Goal: Information Seeking & Learning: Learn about a topic

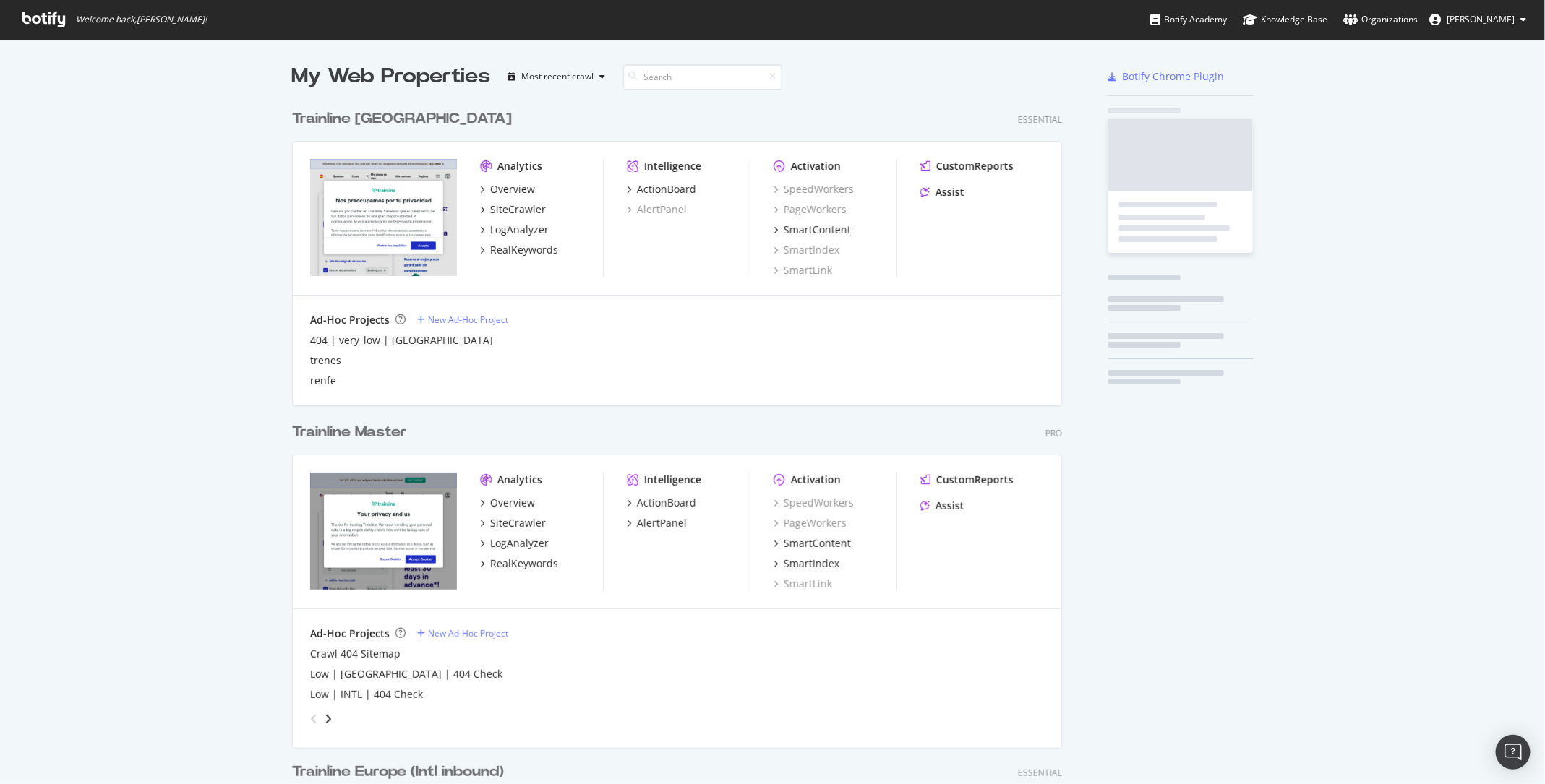
scroll to position [2106, 781]
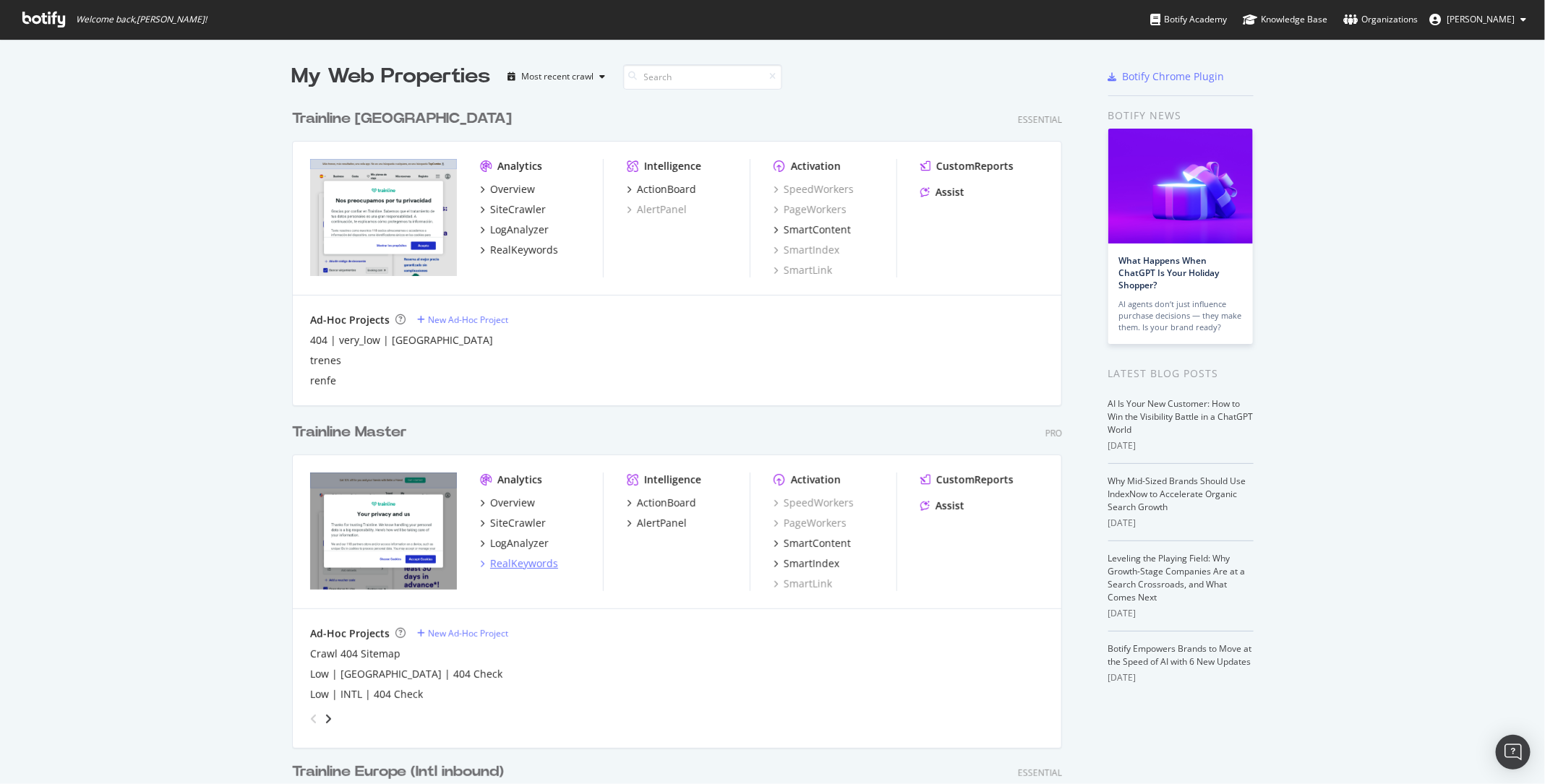
click at [517, 569] on div "RealKeywords" at bounding box center [524, 564] width 68 height 15
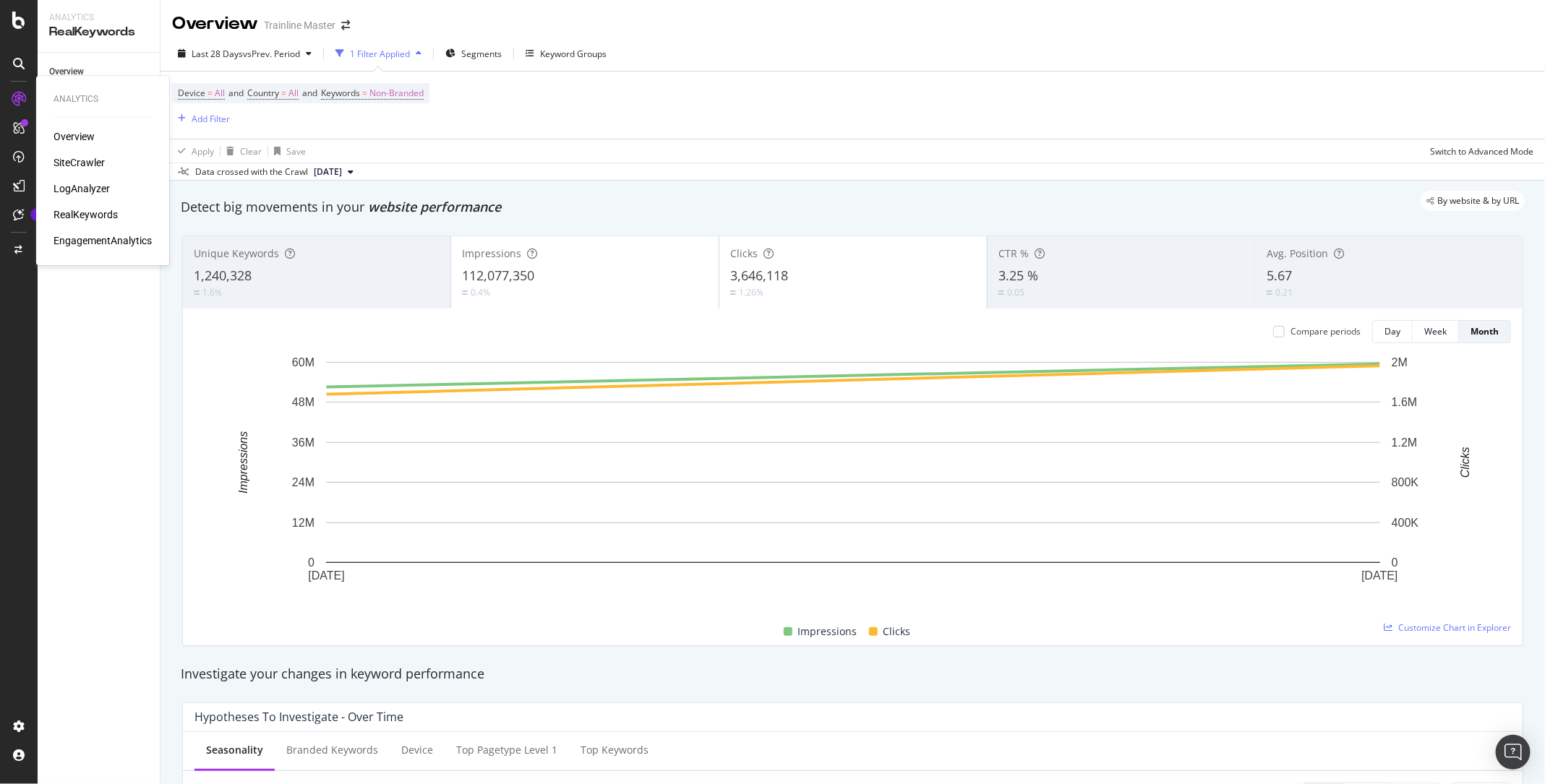
click at [77, 181] on div "Overview SiteCrawler LogAnalyzer RealKeywords EngagementAnalytics" at bounding box center [102, 189] width 99 height 119
click at [77, 182] on div "LogAnalyzer" at bounding box center [82, 189] width 56 height 15
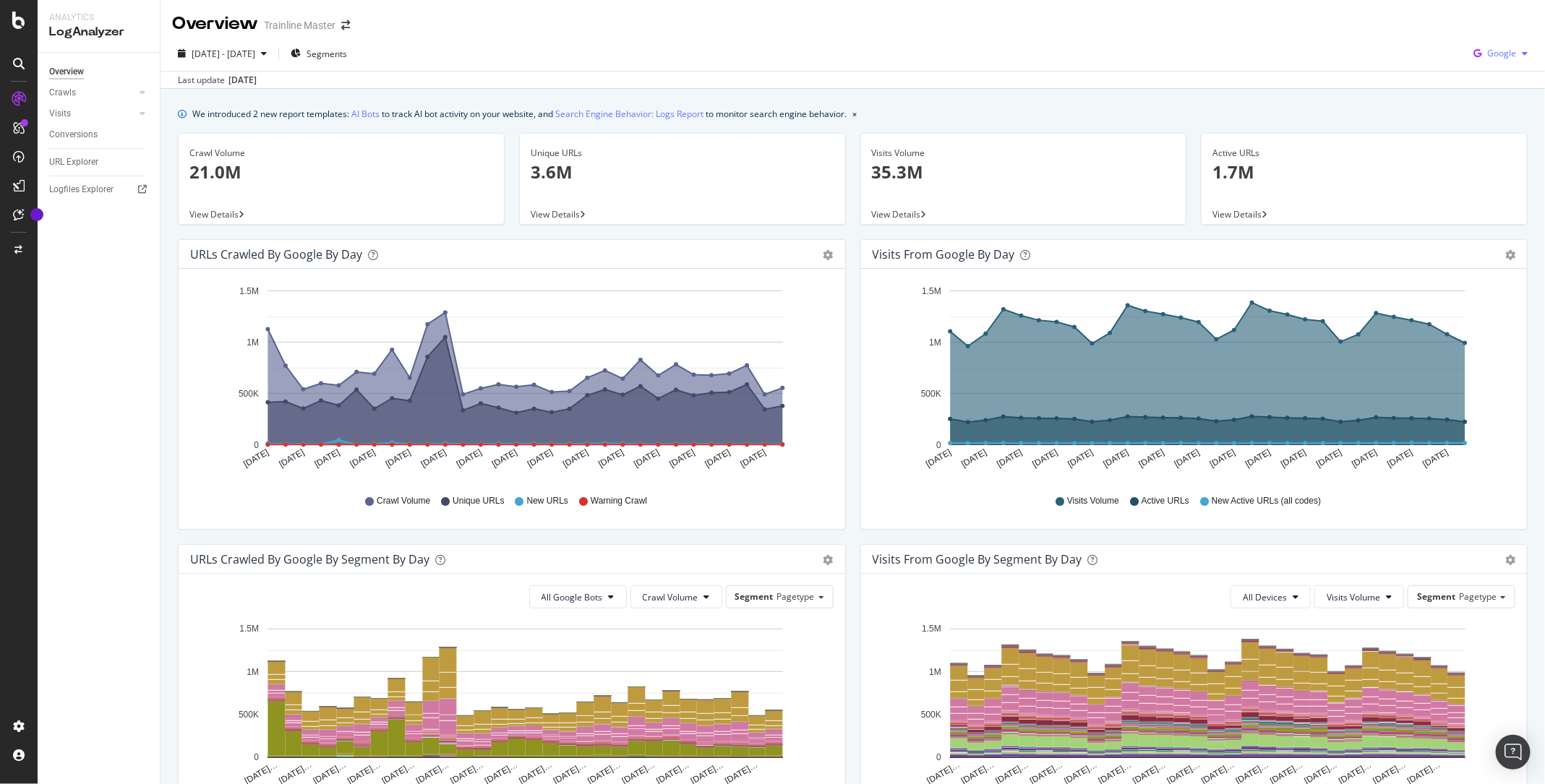
click at [1506, 52] on span "Google" at bounding box center [1501, 53] width 29 height 13
click at [1482, 132] on span "OpenAI" at bounding box center [1503, 136] width 53 height 13
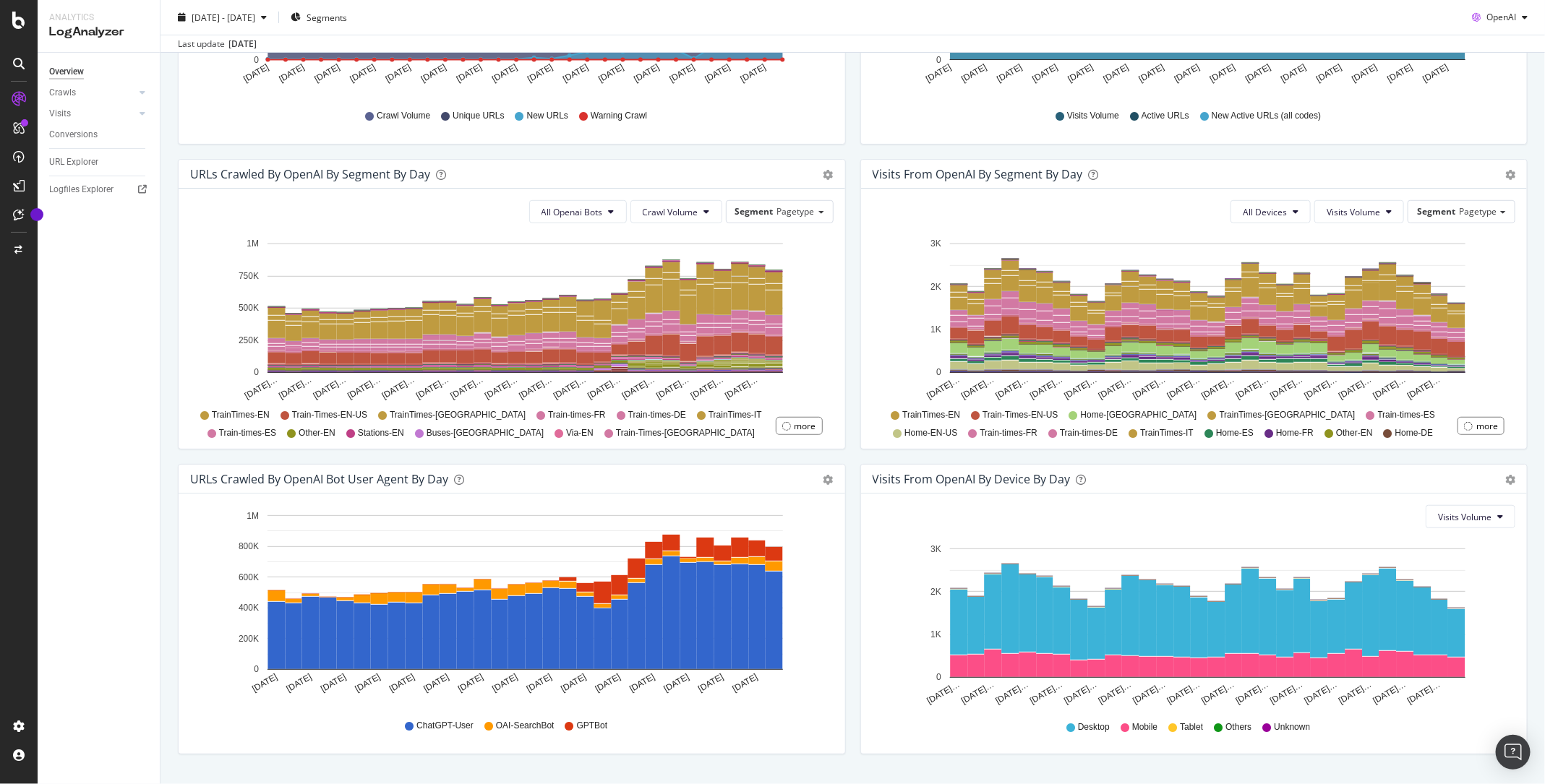
scroll to position [379, 0]
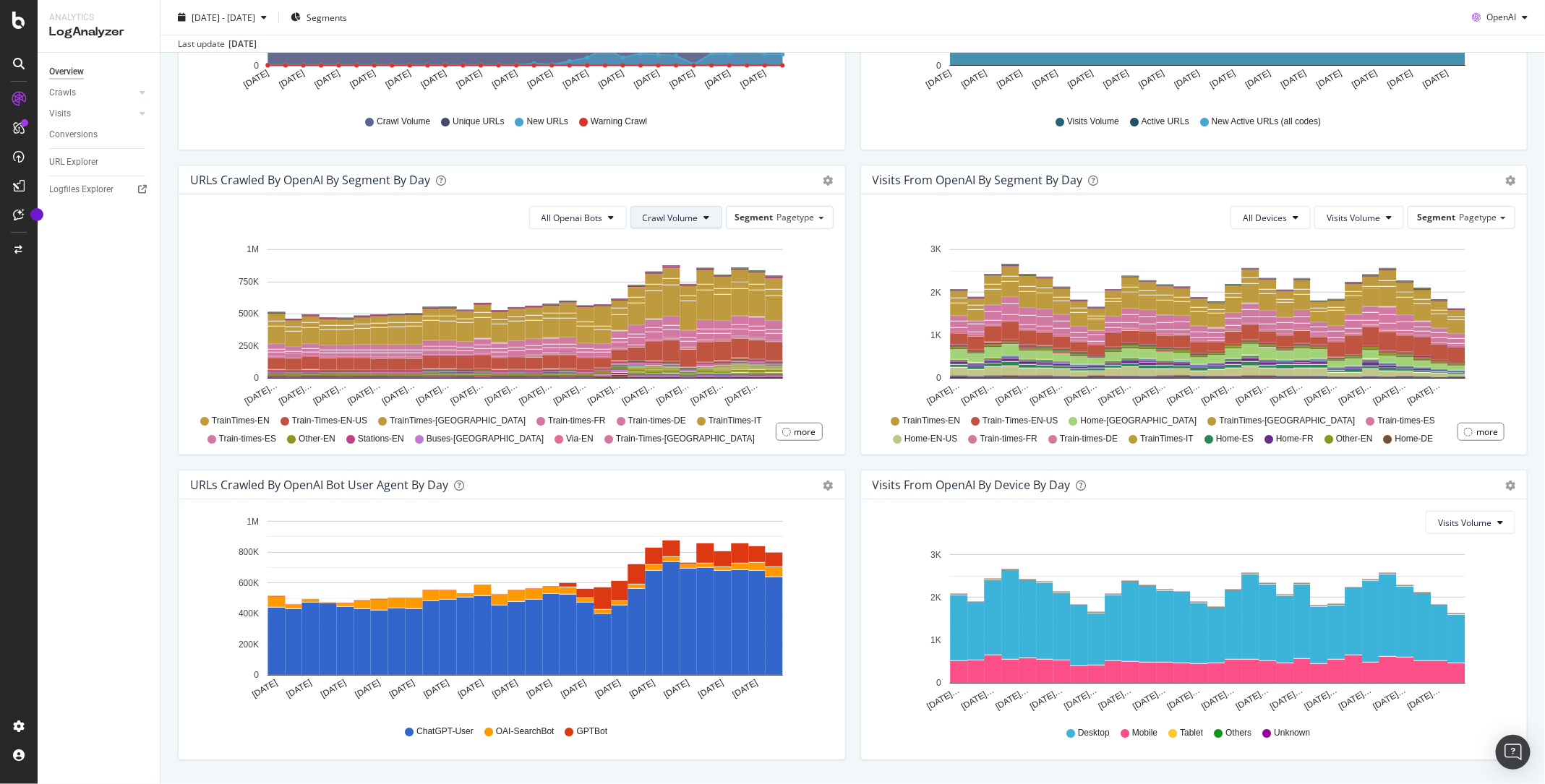
click at [698, 213] on span "Crawl Volume" at bounding box center [670, 218] width 56 height 13
click at [600, 206] on button "All Openai Bots" at bounding box center [578, 217] width 98 height 23
click at [821, 206] on div "Segment Pagetype" at bounding box center [779, 217] width 107 height 23
click at [807, 211] on span "Pagetype" at bounding box center [795, 217] width 38 height 13
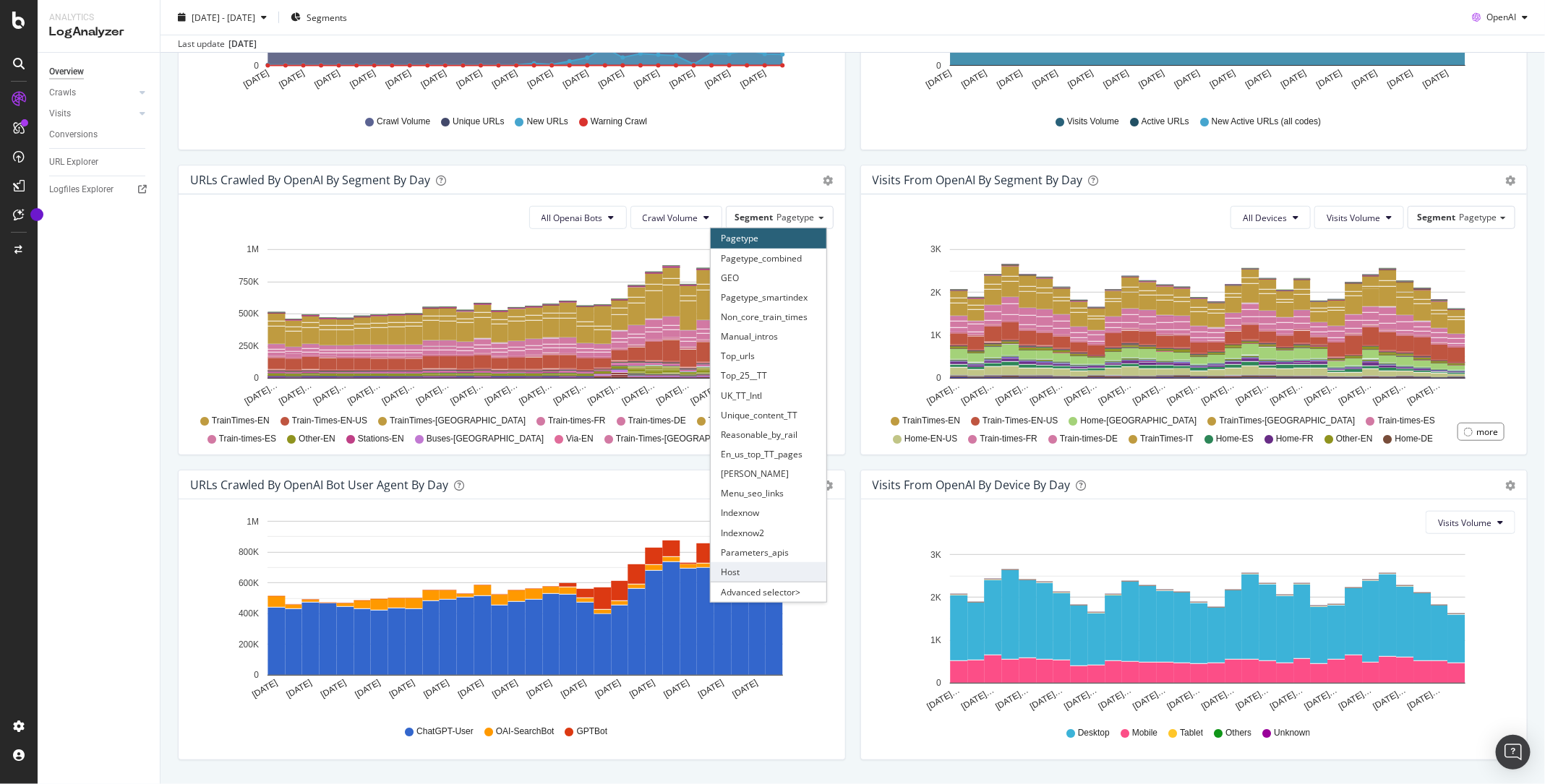
click at [744, 570] on div "Host" at bounding box center [769, 572] width 116 height 19
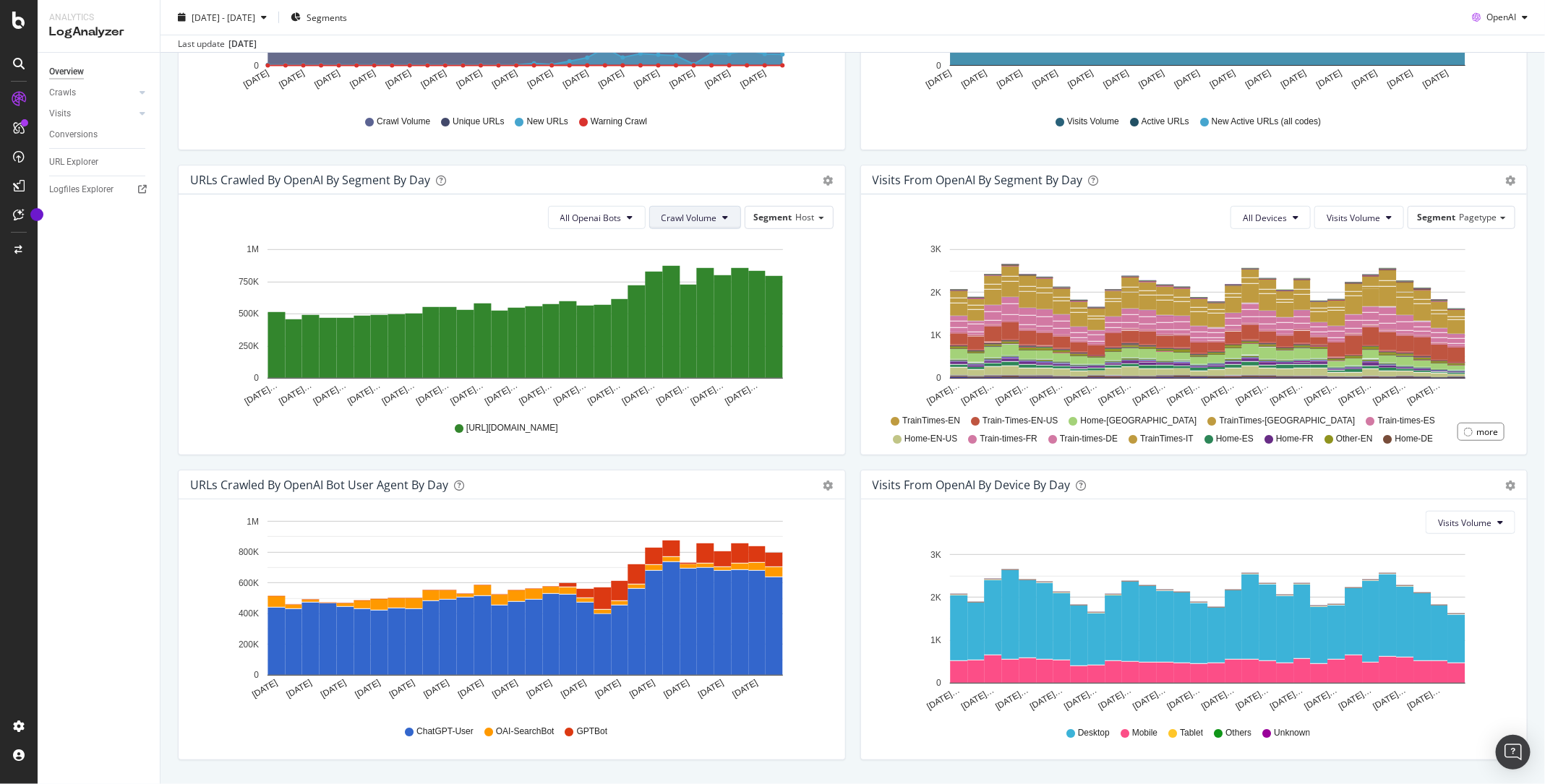
click at [696, 218] on span "Crawl Volume" at bounding box center [689, 218] width 56 height 13
click at [613, 215] on span "All Openai Bots" at bounding box center [591, 218] width 62 height 13
click at [603, 317] on div "ChatGPT-User" at bounding box center [595, 325] width 86 height 21
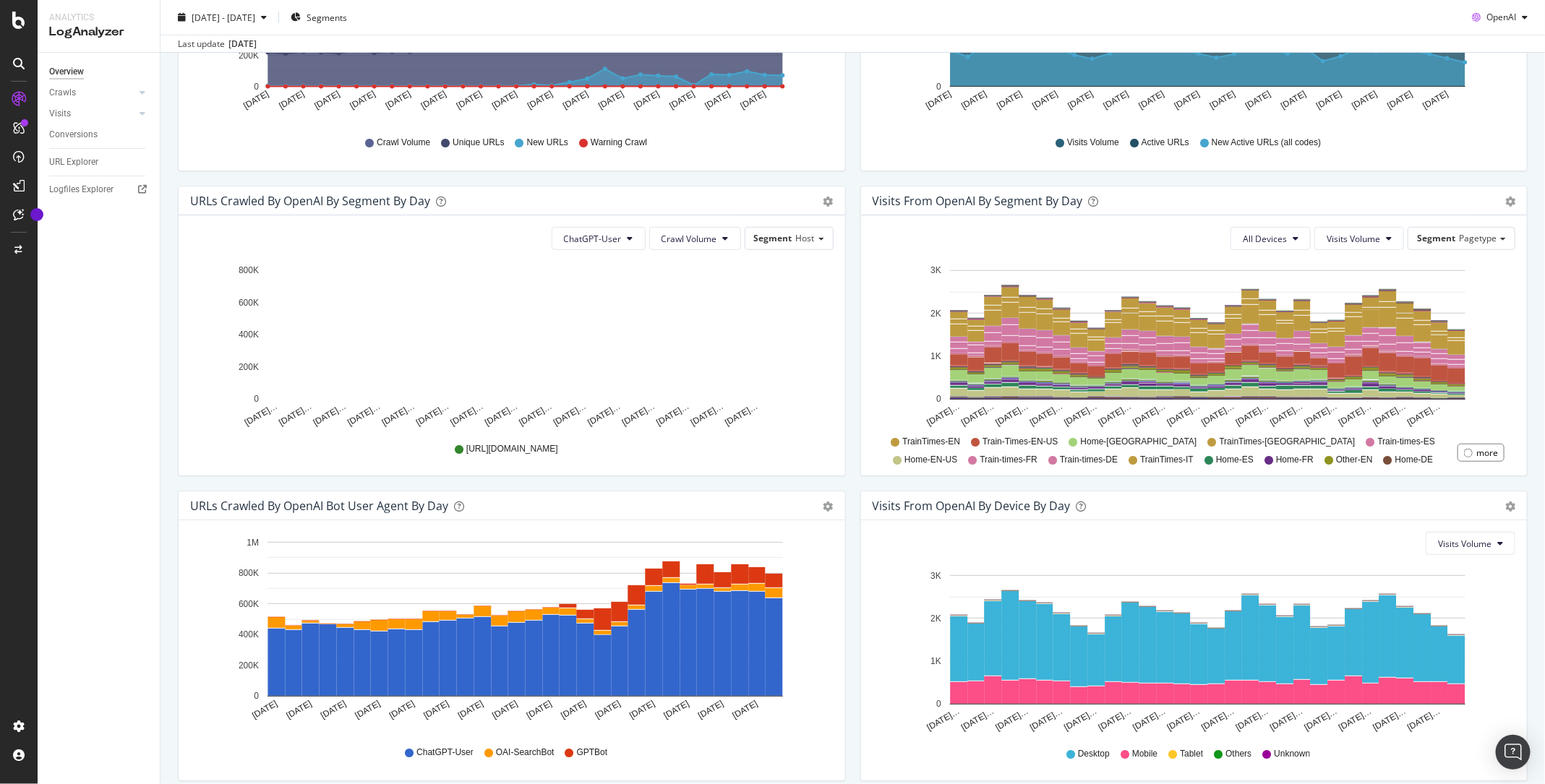
scroll to position [0, 0]
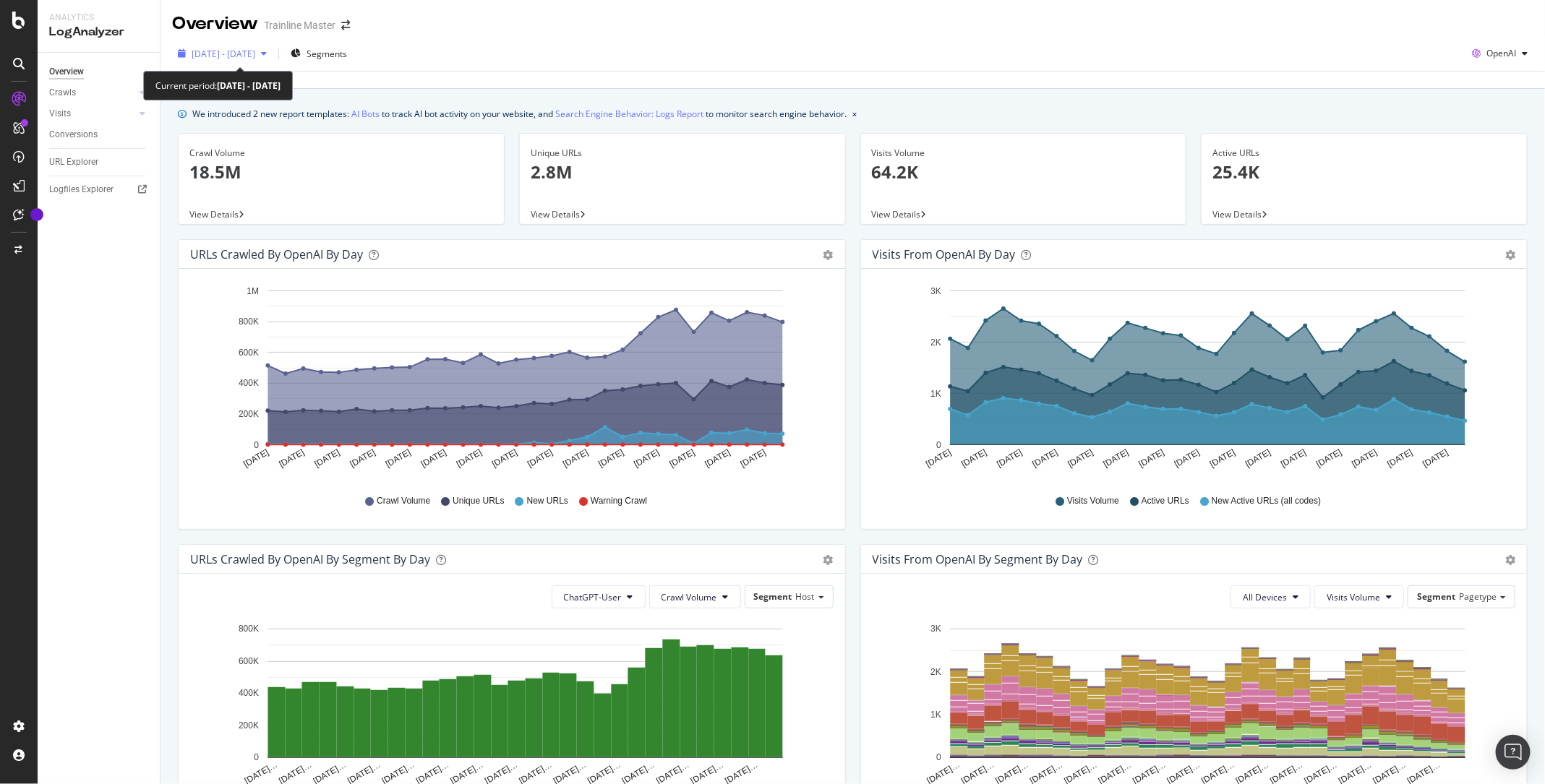
click at [234, 53] on span "2025 Jul. 18th - Aug. 16th" at bounding box center [223, 53] width 64 height 13
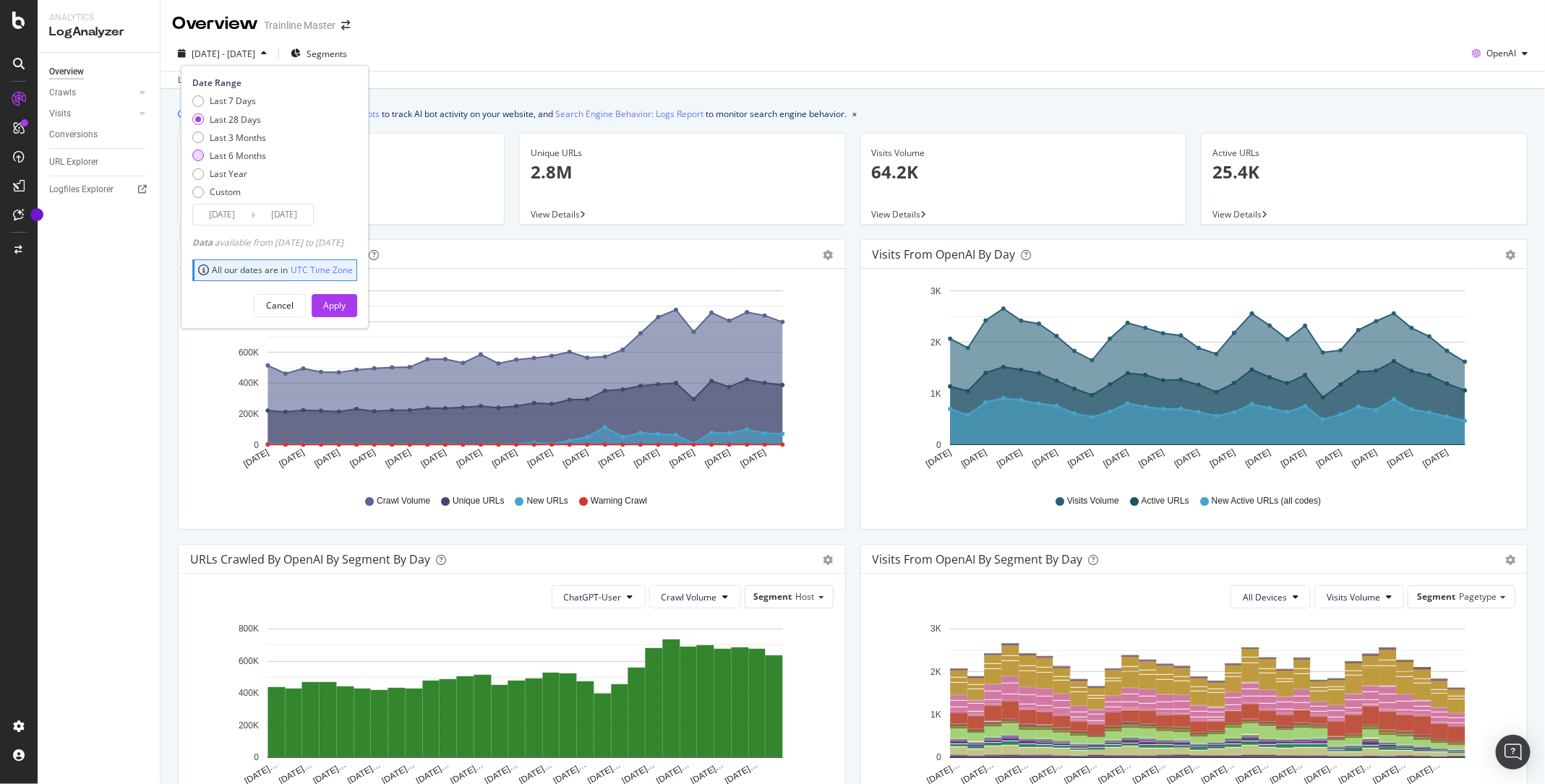
click at [245, 153] on div "Last 6 Months" at bounding box center [238, 156] width 56 height 13
type input "2025/02/17"
click at [343, 303] on button "Apply" at bounding box center [334, 305] width 45 height 23
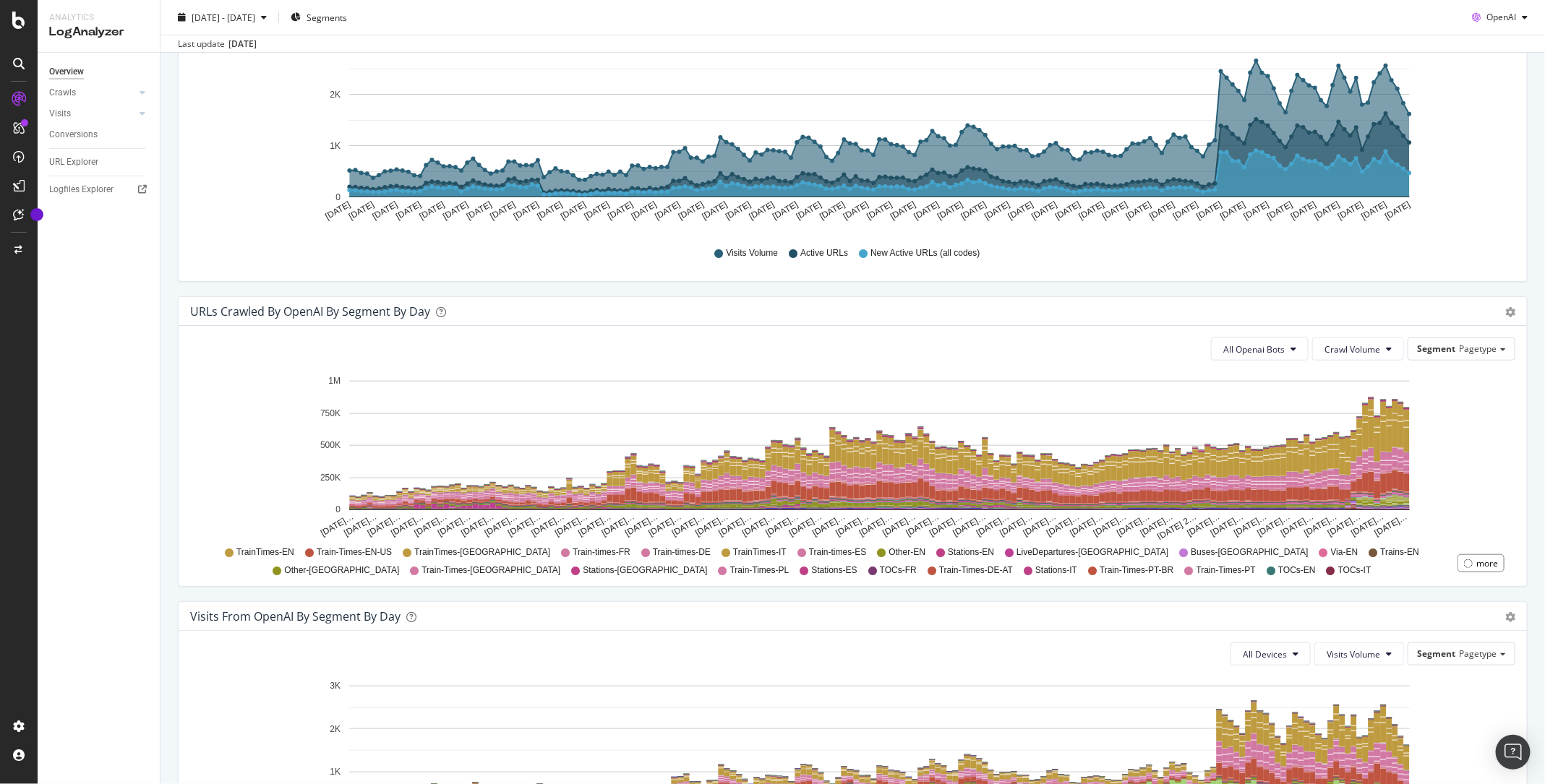
scroll to position [565, 0]
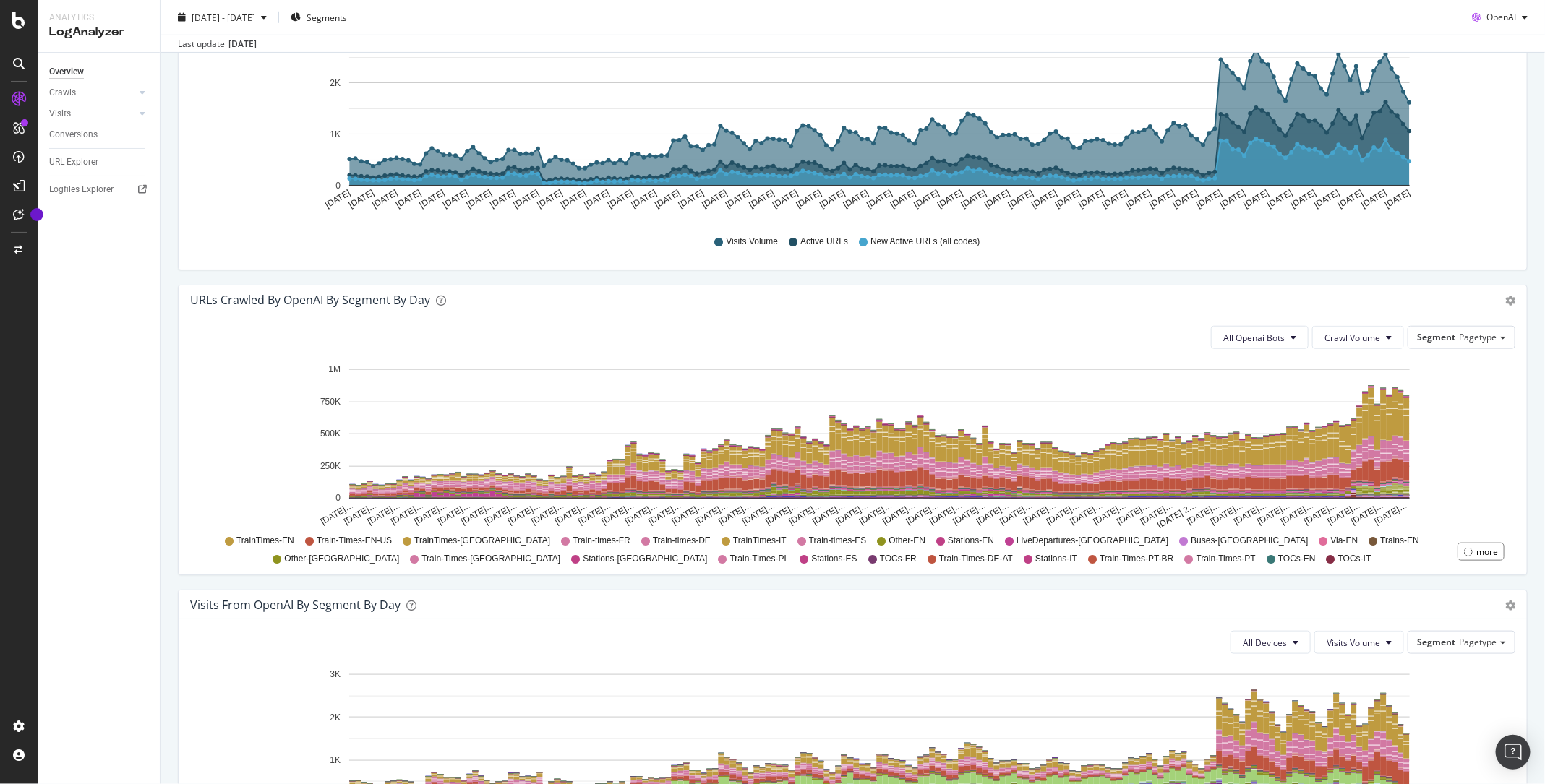
click at [1271, 348] on div "All Openai Bots Crawl Volume Segment Pagetype Hold CMD (⌘) while clicking to fi…" at bounding box center [853, 444] width 1349 height 260
click at [1257, 332] on span "All Openai Bots" at bounding box center [1254, 338] width 62 height 13
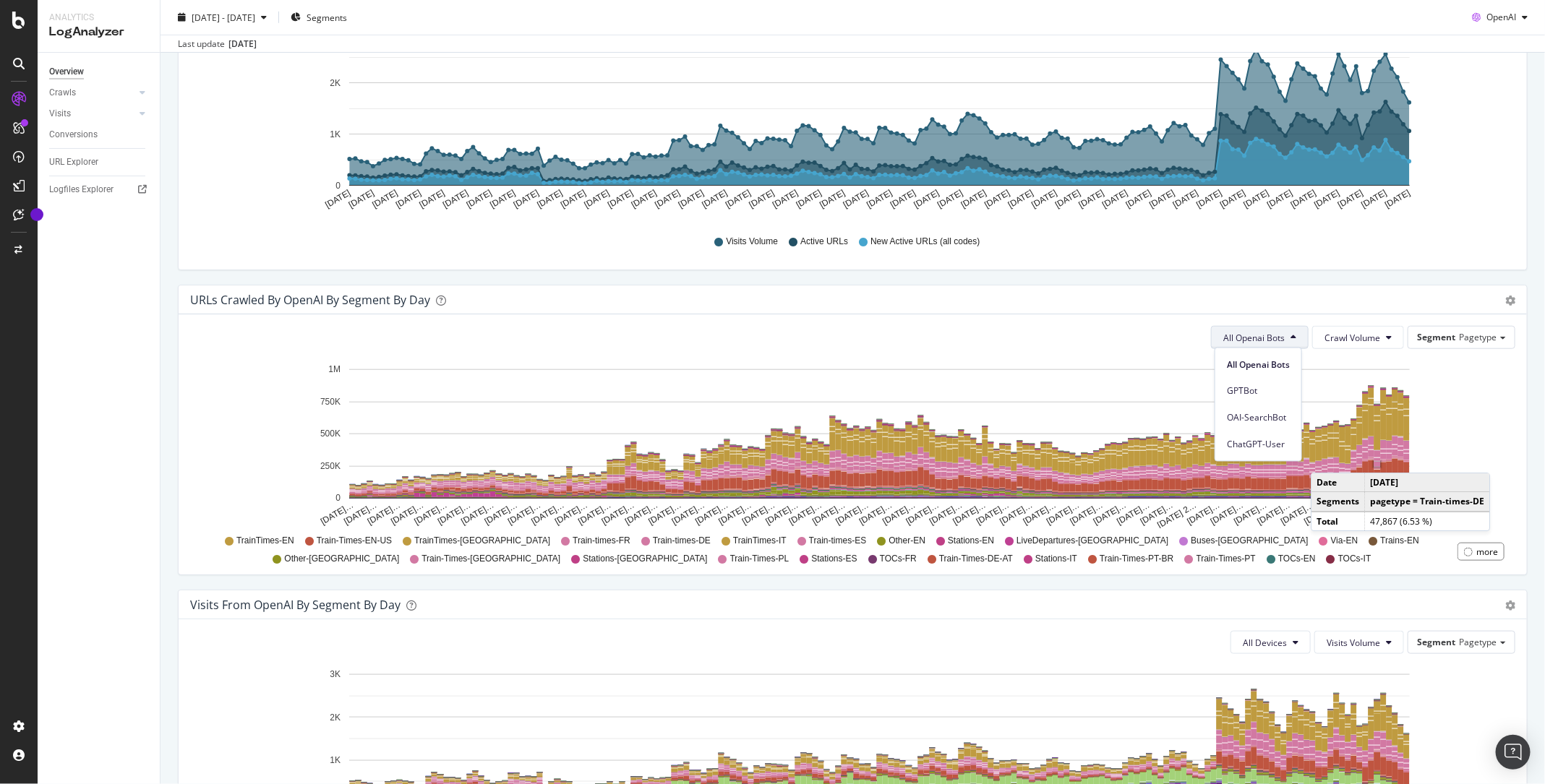
click at [1504, 452] on icon "Feb 17… Feb 21… Feb 25… Mar 01… Mar 05… Mar 09… Mar 13… Mar 17… Mar 21… Mar 25……" at bounding box center [853, 445] width 1326 height 167
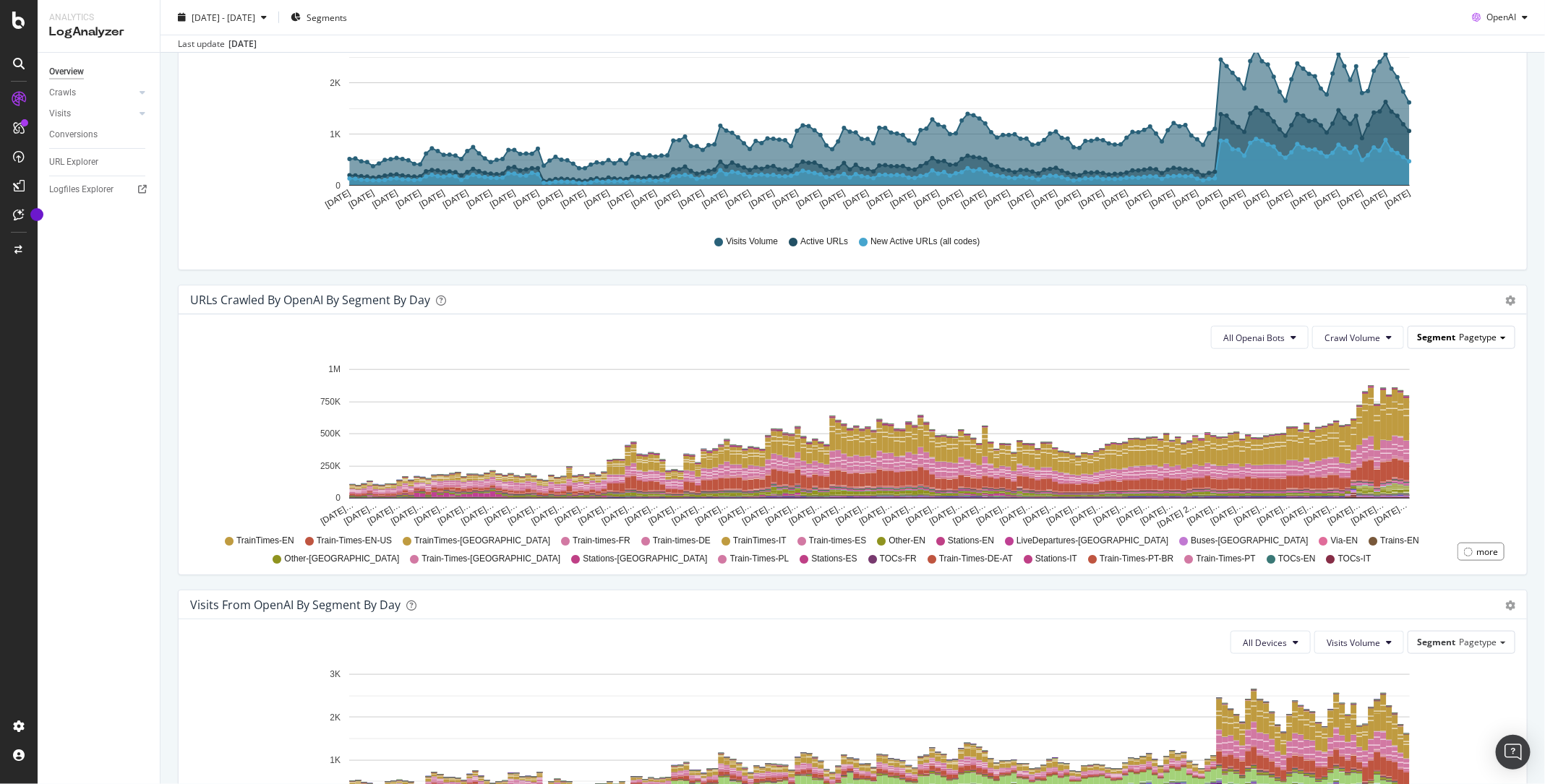
click at [1483, 333] on span "Pagetype" at bounding box center [1478, 337] width 38 height 13
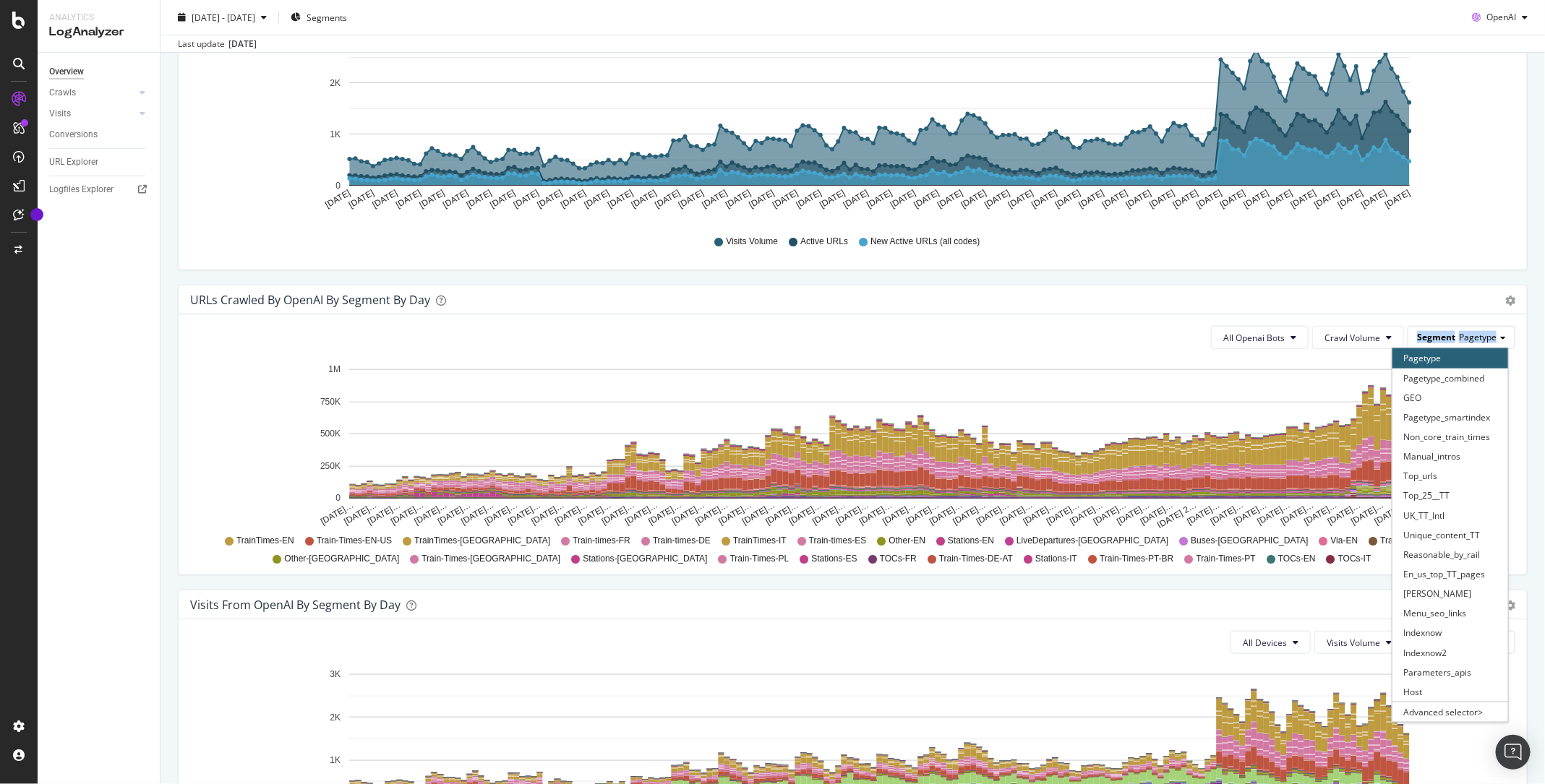
click at [1483, 333] on span "Pagetype" at bounding box center [1478, 337] width 38 height 13
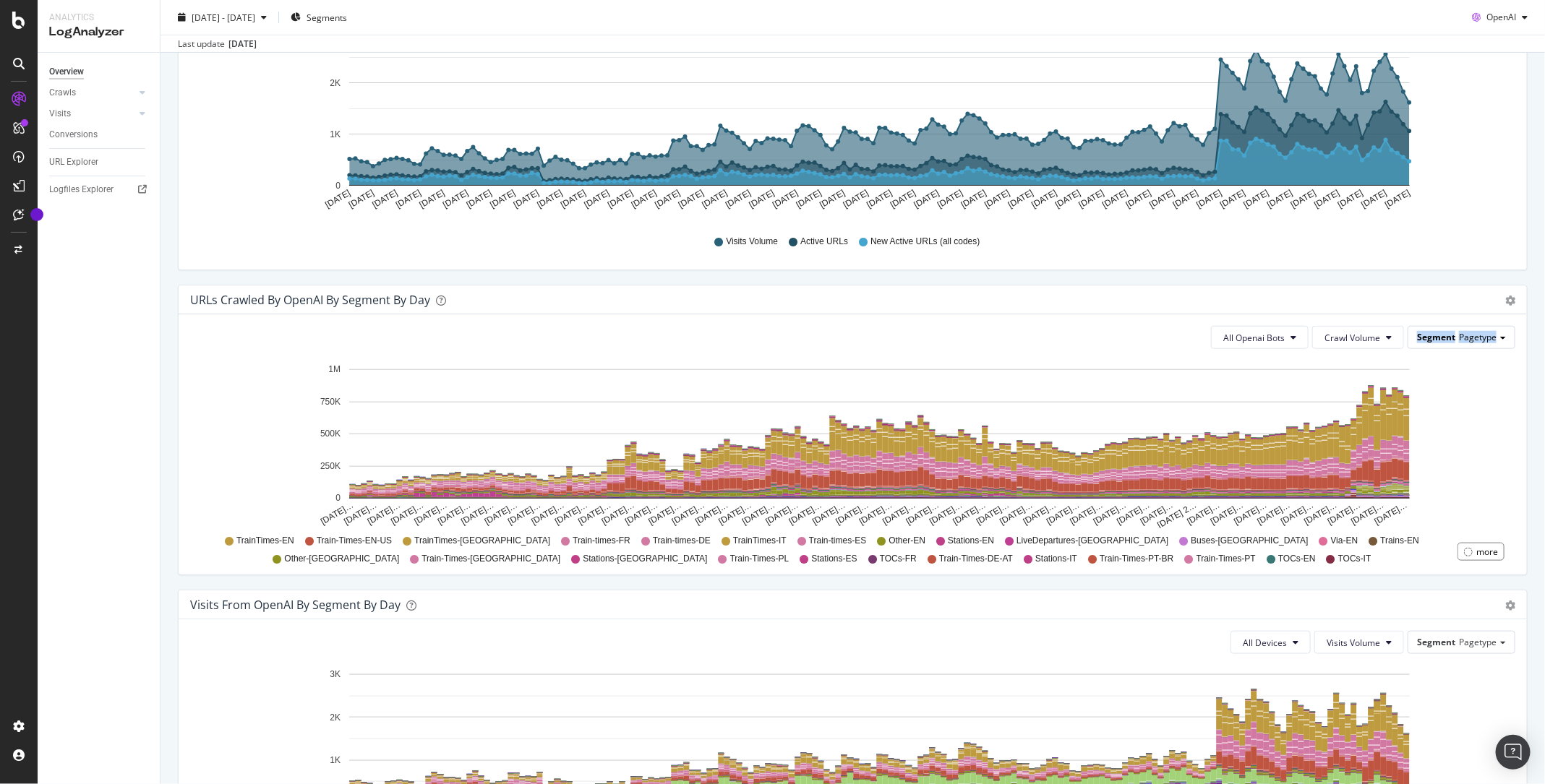
click at [1483, 333] on span "Pagetype" at bounding box center [1478, 337] width 38 height 13
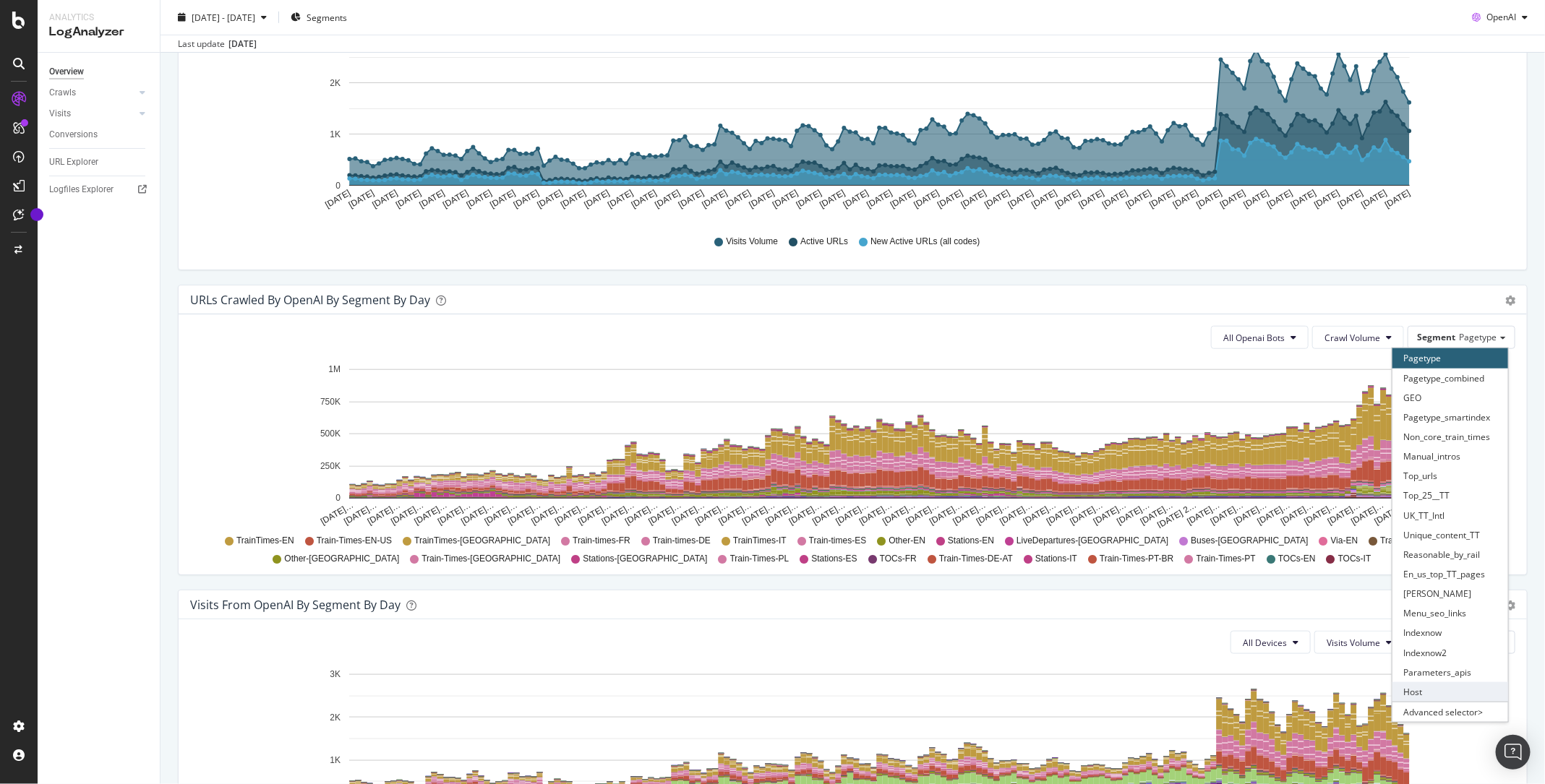
click at [1446, 683] on div "Host" at bounding box center [1450, 692] width 116 height 19
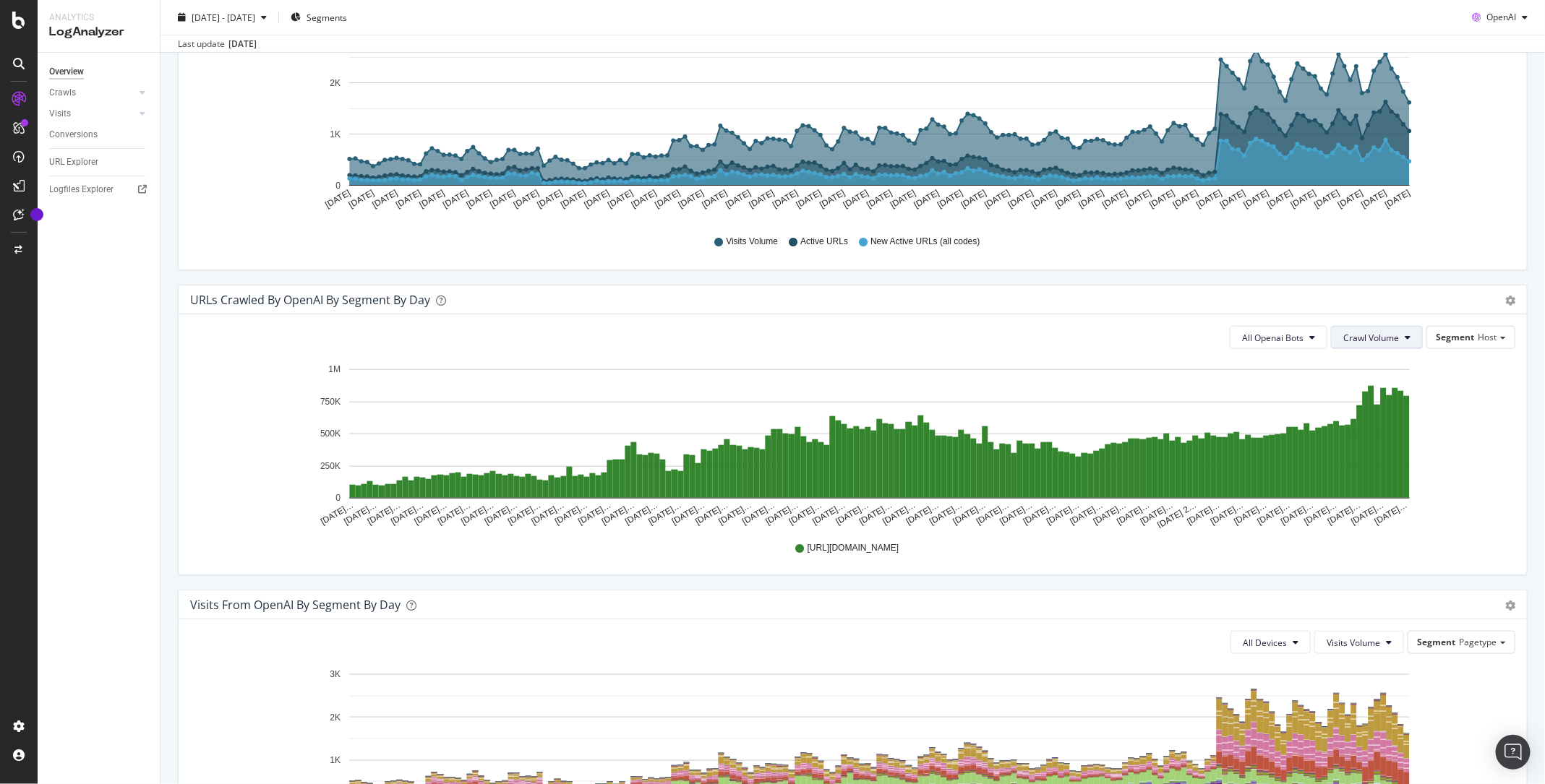
click at [1372, 345] on button "Crawl Volume" at bounding box center [1377, 337] width 92 height 23
click at [1385, 387] on span "Unique URLs" at bounding box center [1374, 391] width 57 height 13
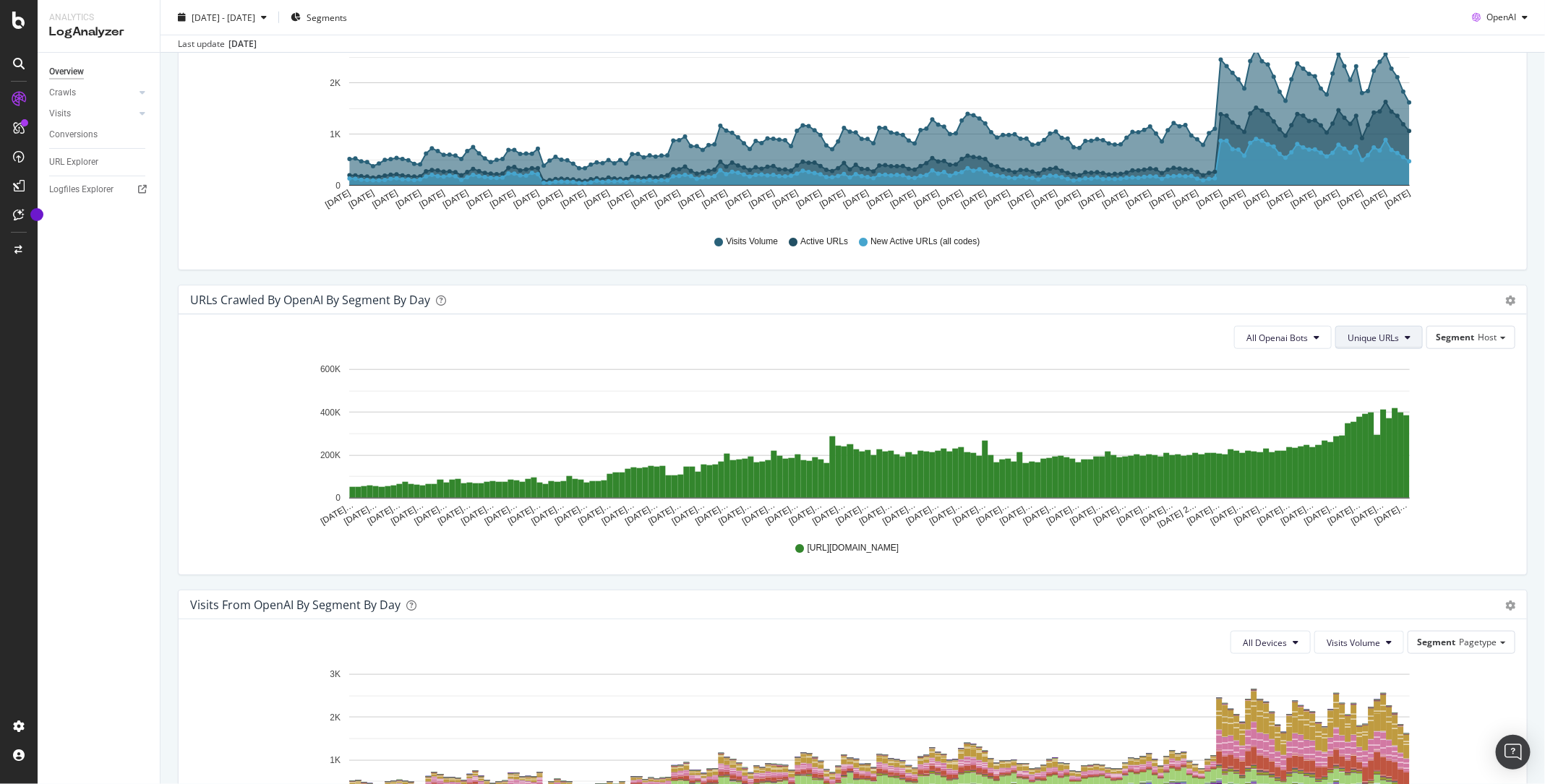
click at [1395, 333] on span "Unique URLs" at bounding box center [1373, 338] width 51 height 13
click at [1372, 416] on span "New URLs" at bounding box center [1377, 418] width 56 height 13
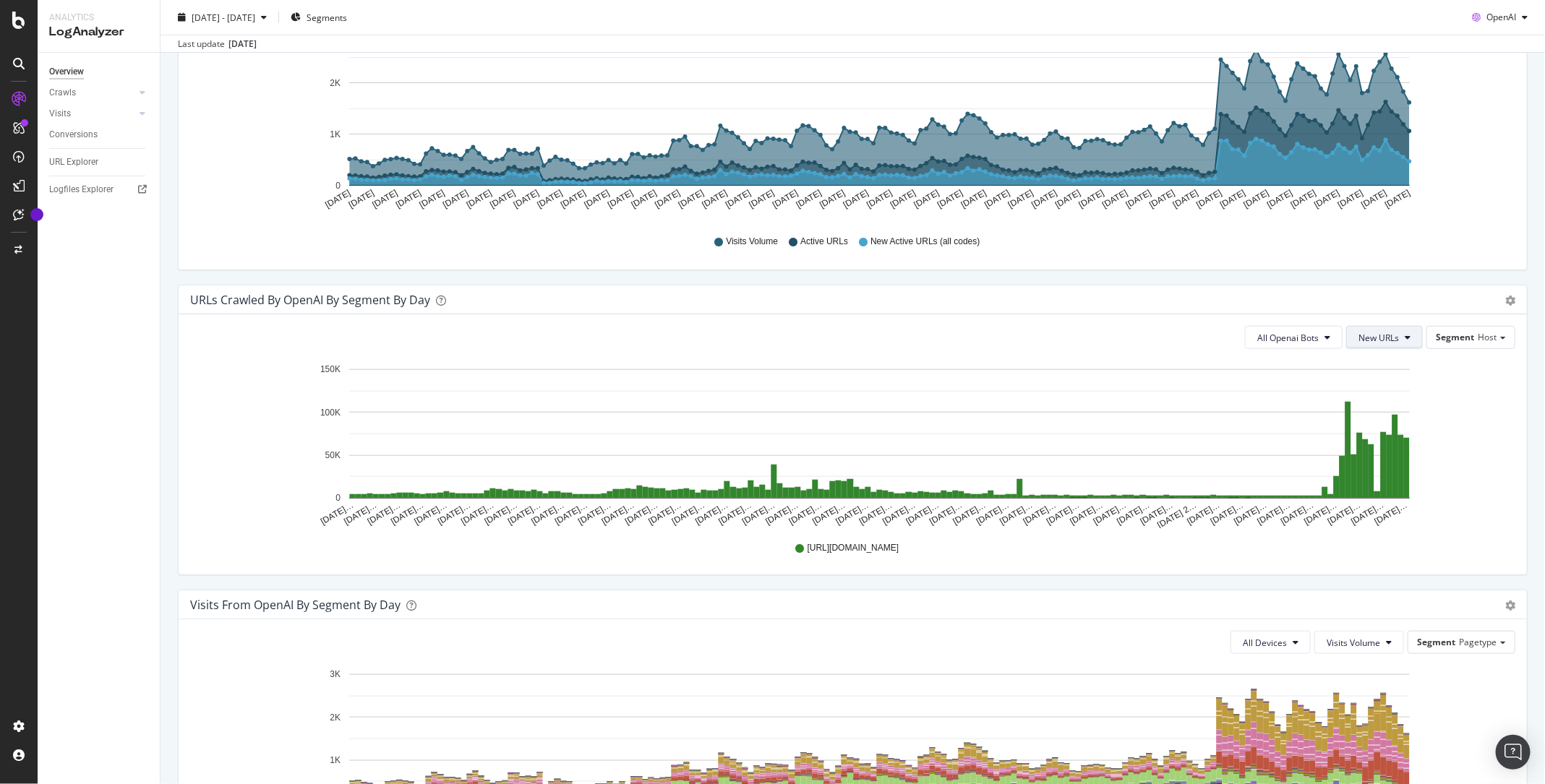
click at [1390, 337] on span "New URLs" at bounding box center [1379, 338] width 41 height 13
click at [1383, 386] on span "Unique URLs" at bounding box center [1389, 391] width 56 height 13
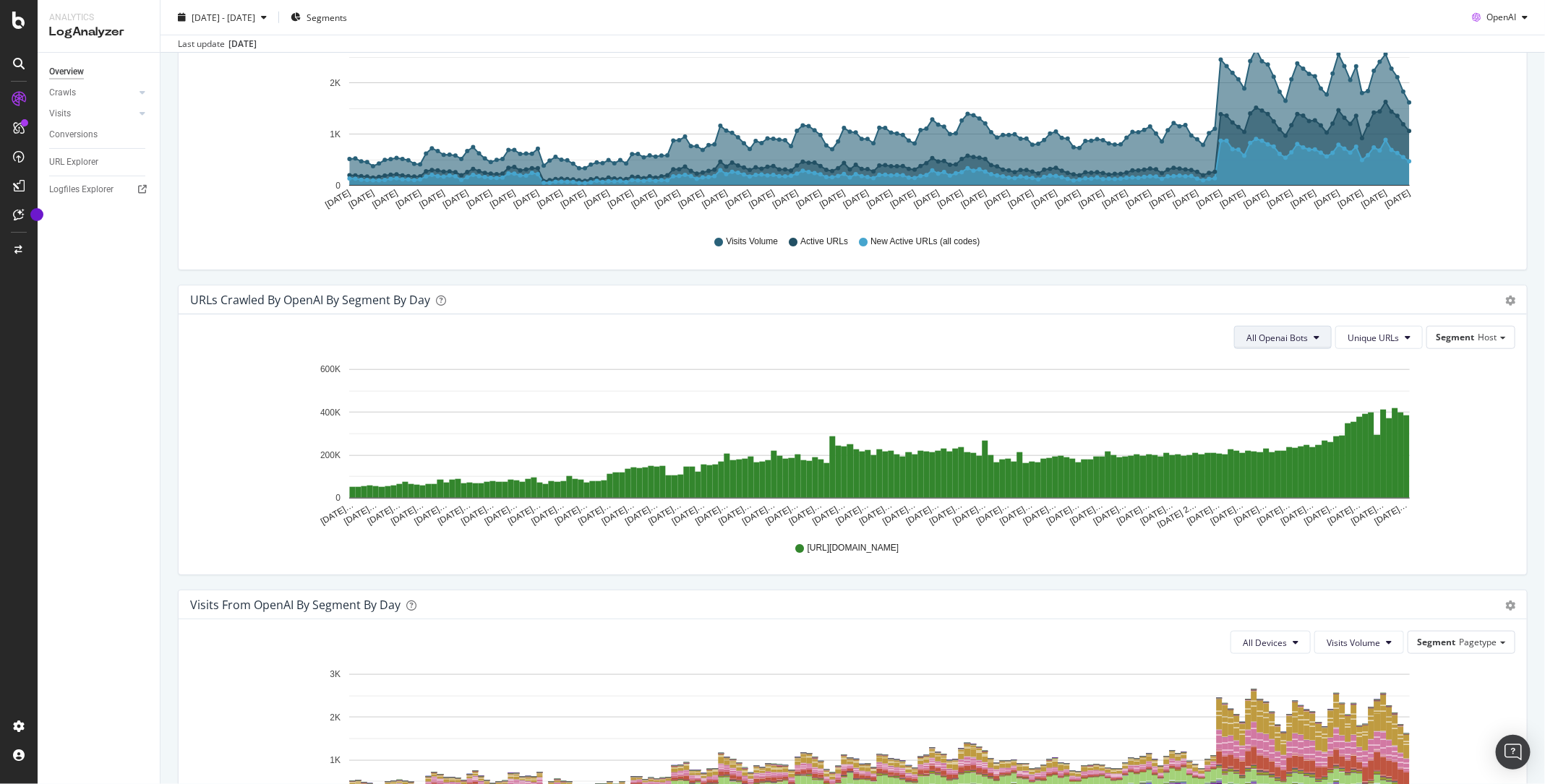
click at [1293, 337] on span "All Openai Bots" at bounding box center [1277, 338] width 62 height 13
click at [1291, 443] on span "ChatGPT-User" at bounding box center [1280, 445] width 63 height 13
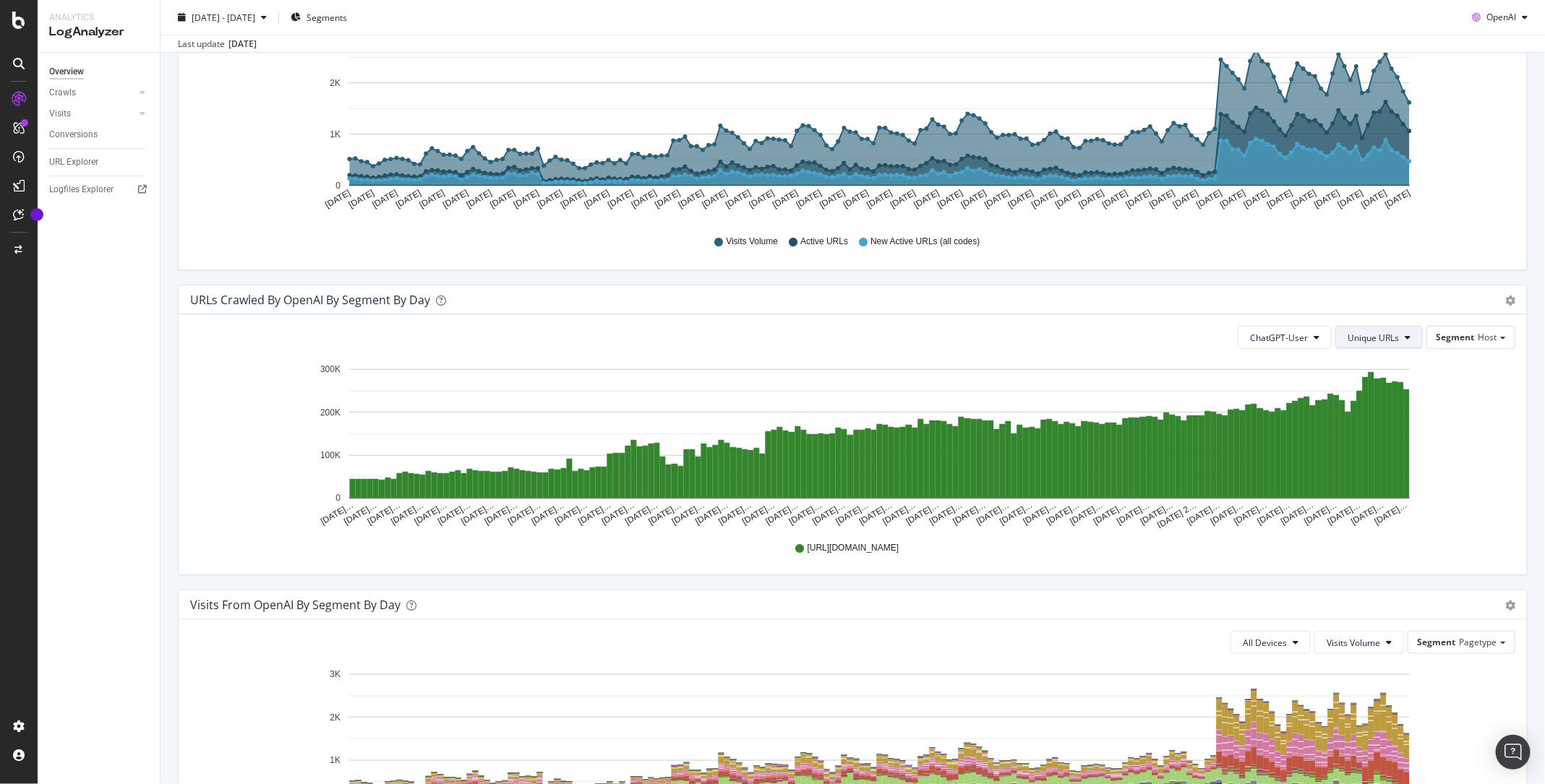
click at [1399, 335] on span "Unique URLs" at bounding box center [1373, 338] width 51 height 13
click at [1395, 366] on span "Crawl Volume" at bounding box center [1377, 365] width 56 height 13
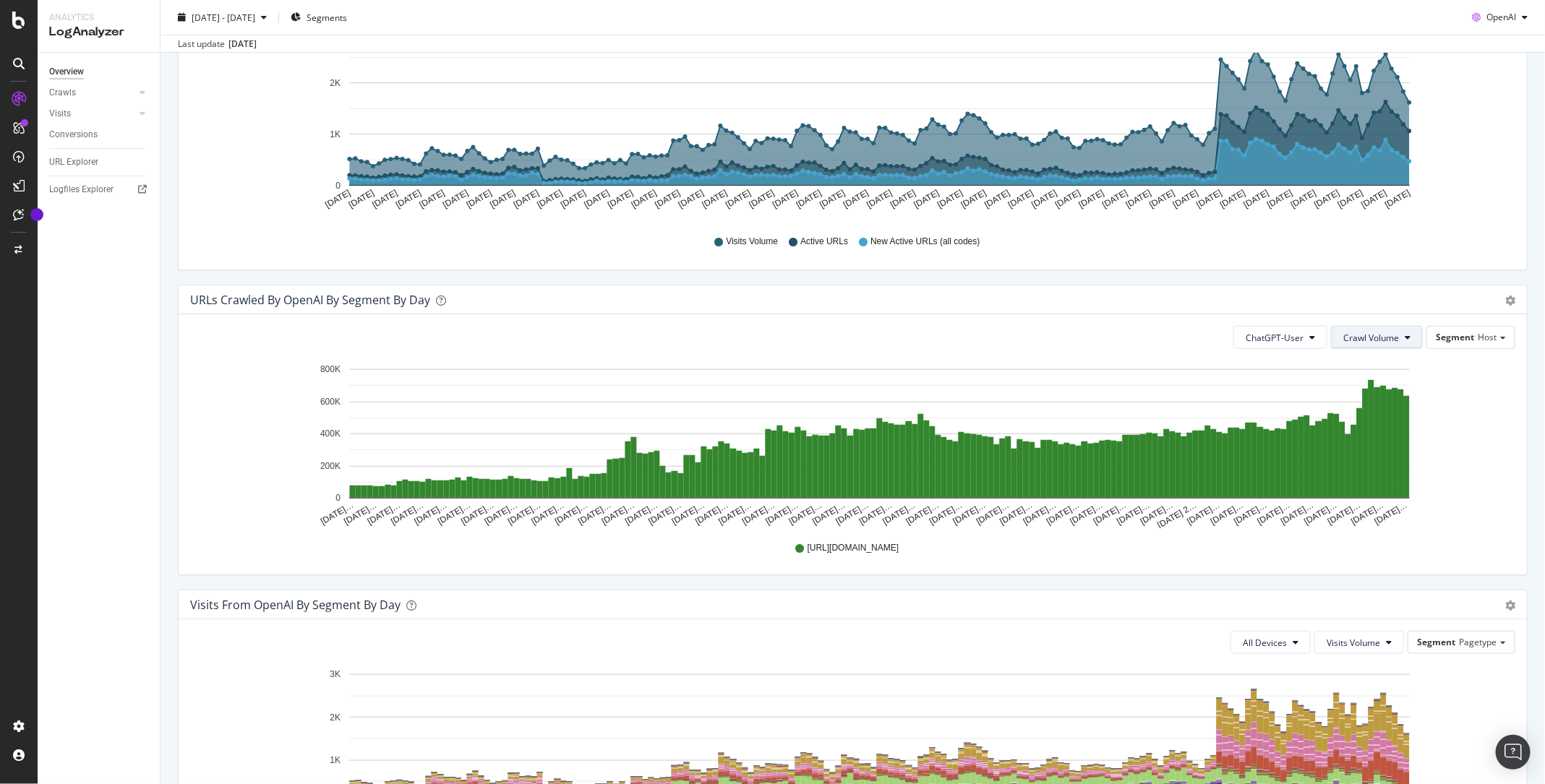
click at [1377, 333] on span "Crawl Volume" at bounding box center [1371, 338] width 56 height 13
click at [1386, 385] on span "Unique URLs" at bounding box center [1374, 391] width 57 height 13
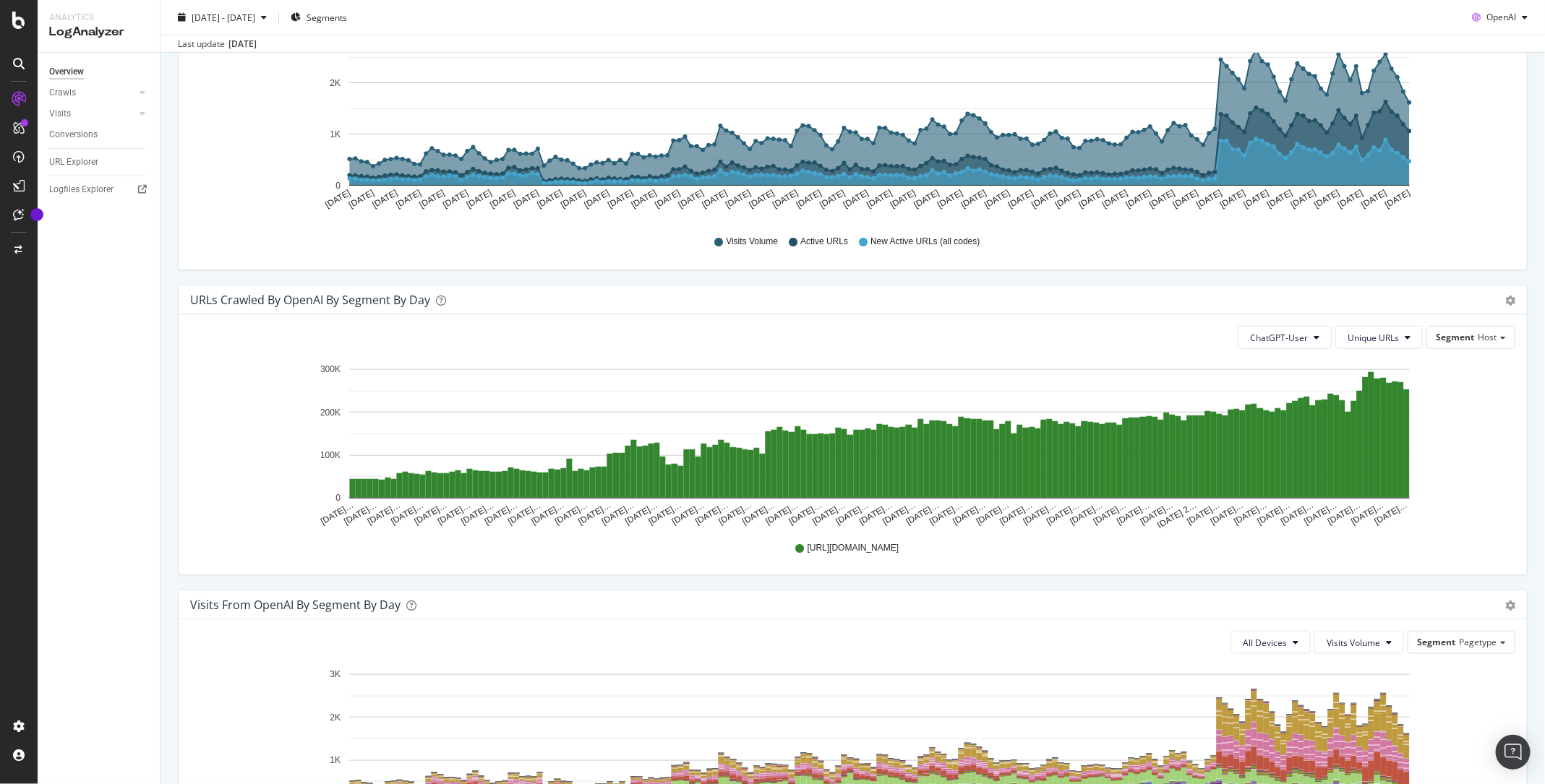
click at [1461, 451] on icon "Feb 17… Feb 21… Feb 25… Mar 01… Mar 05… Mar 09… Mar 13… Mar 17… Mar 21… Mar 25……" at bounding box center [853, 445] width 1326 height 167
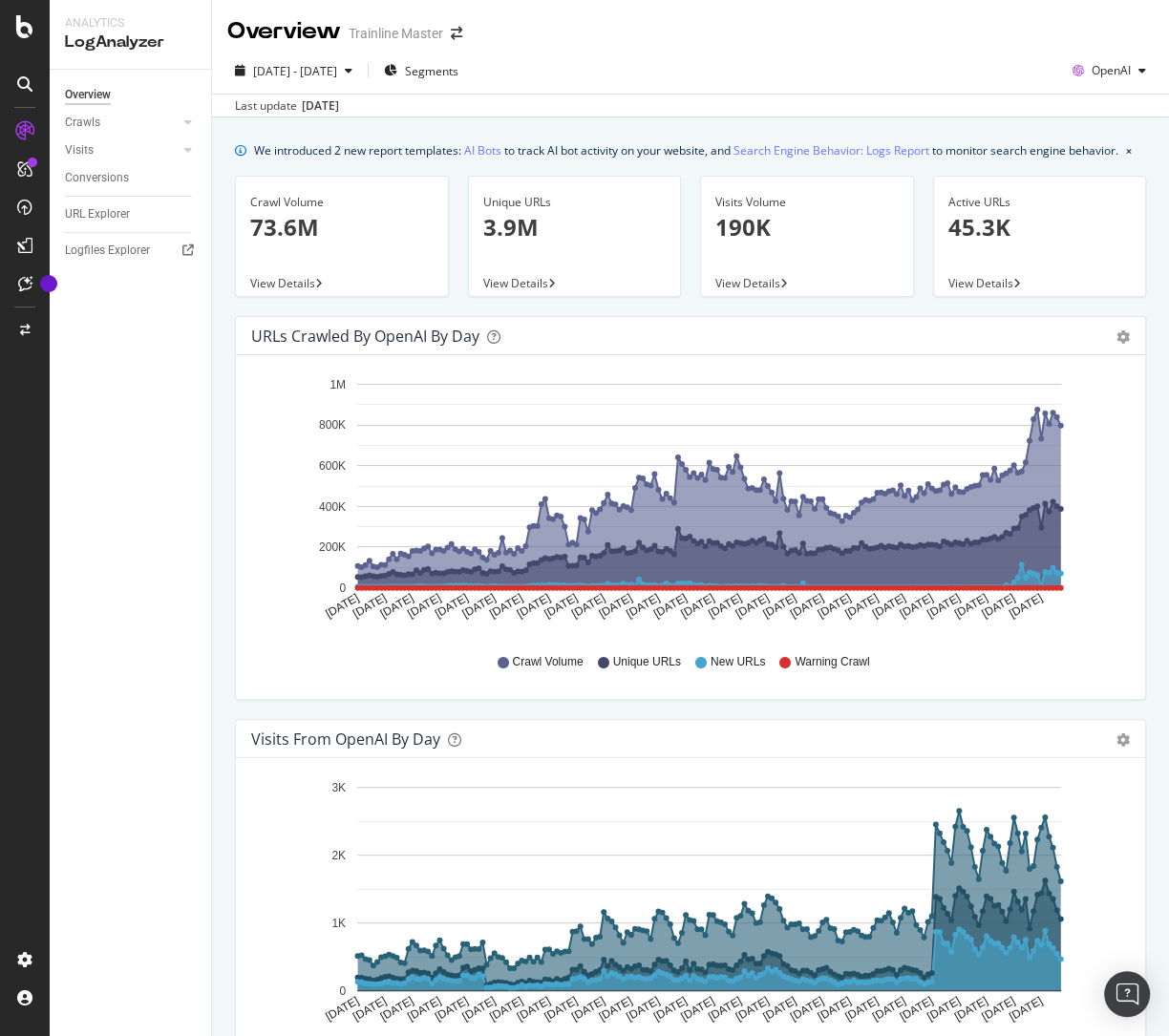
scroll to position [746, 0]
